Goal: Information Seeking & Learning: Learn about a topic

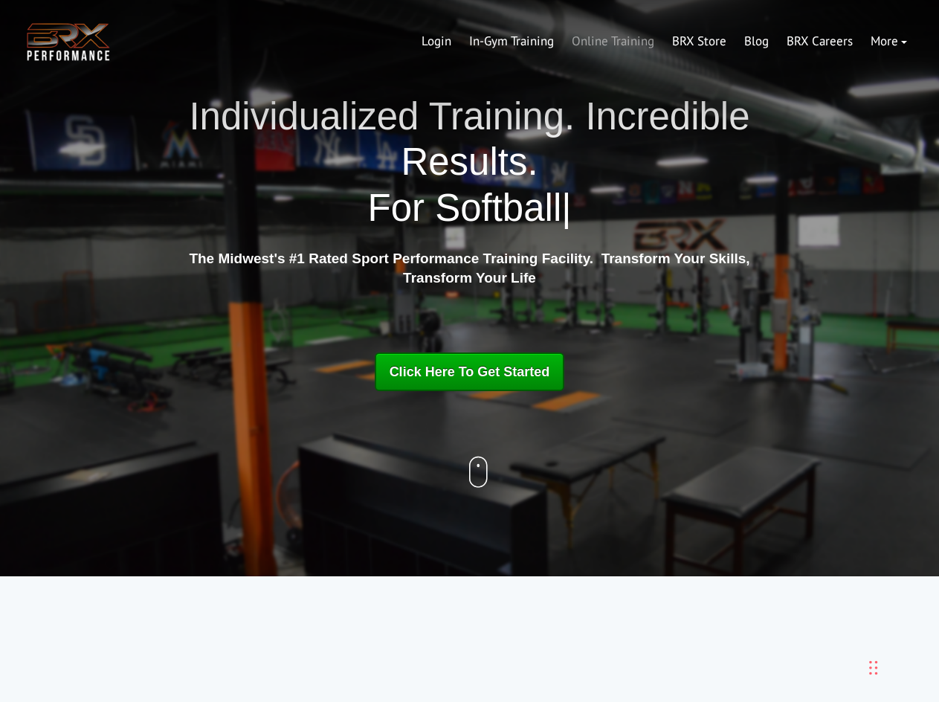
click at [610, 40] on link "Online Training" at bounding box center [613, 42] width 100 height 36
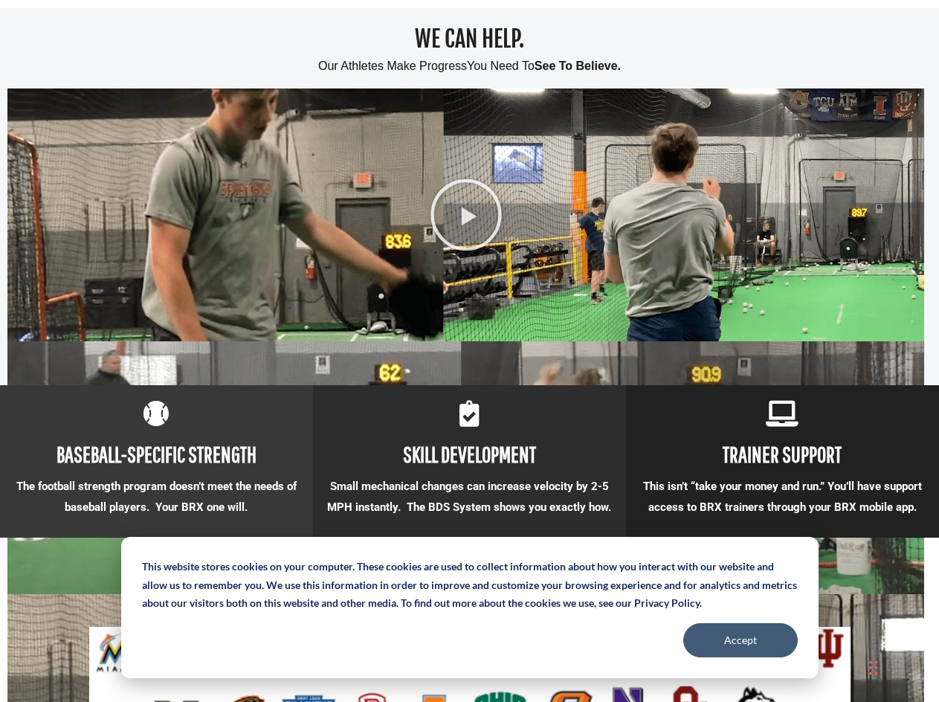
scroll to position [595, 0]
